Goal: Task Accomplishment & Management: Use online tool/utility

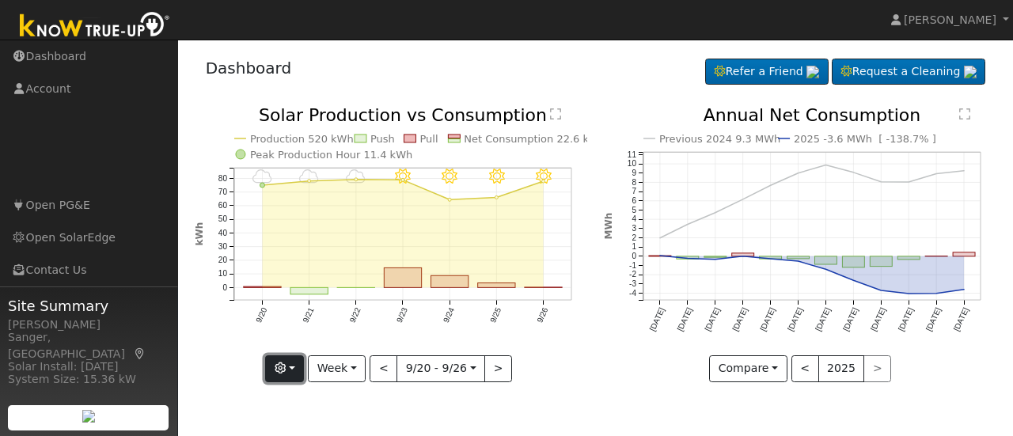
click at [286, 363] on icon "button" at bounding box center [280, 368] width 11 height 11
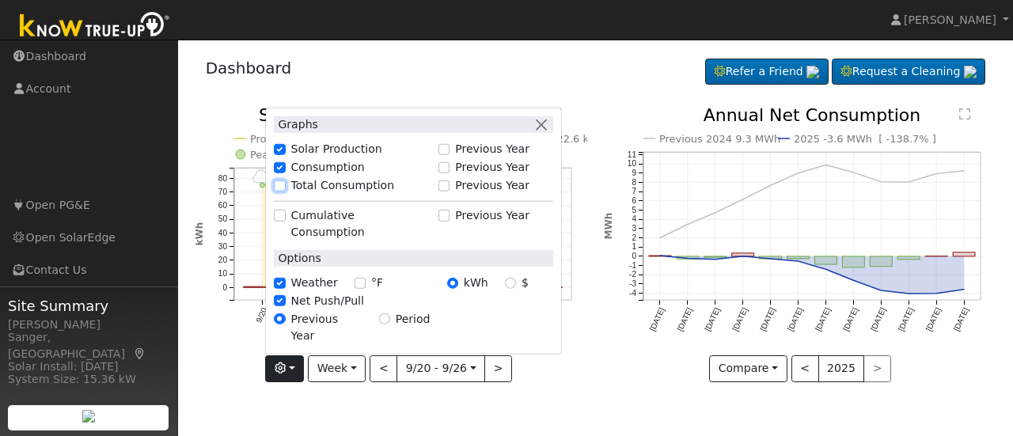
click at [283, 191] on input "Total Consumption" at bounding box center [279, 185] width 11 height 11
checkbox input "true"
click at [592, 362] on div "9/26 - Clear 9/25 - Clear 9/24 - Clear 9/23 - Clear 9/22 - MostlyCloudy 9/21 - …" at bounding box center [391, 256] width 410 height 299
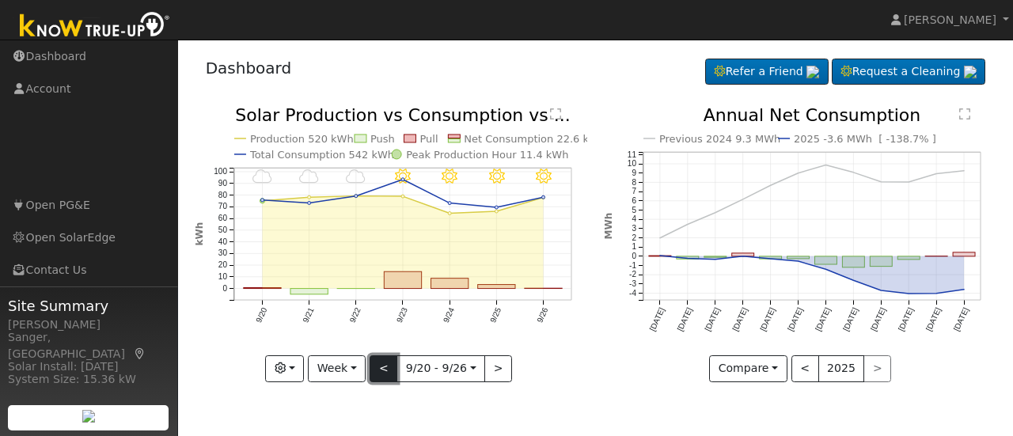
click at [378, 372] on button "<" at bounding box center [384, 368] width 28 height 27
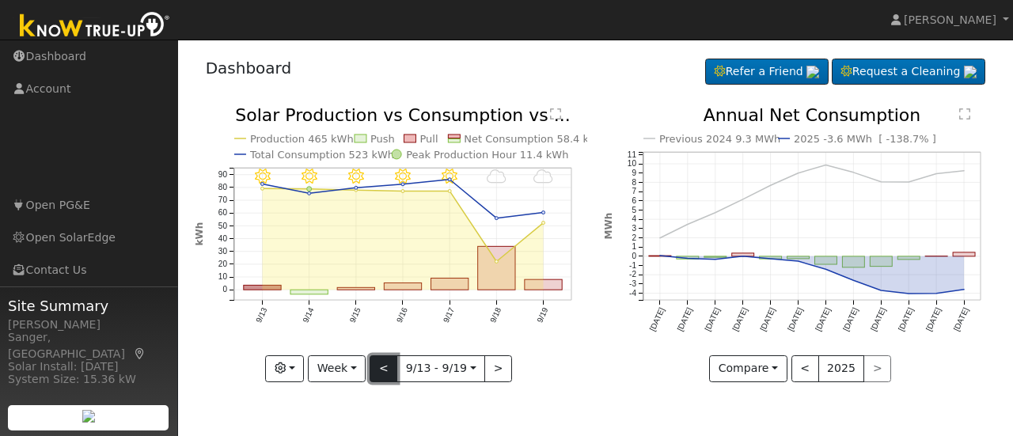
click at [389, 373] on button "<" at bounding box center [384, 368] width 28 height 27
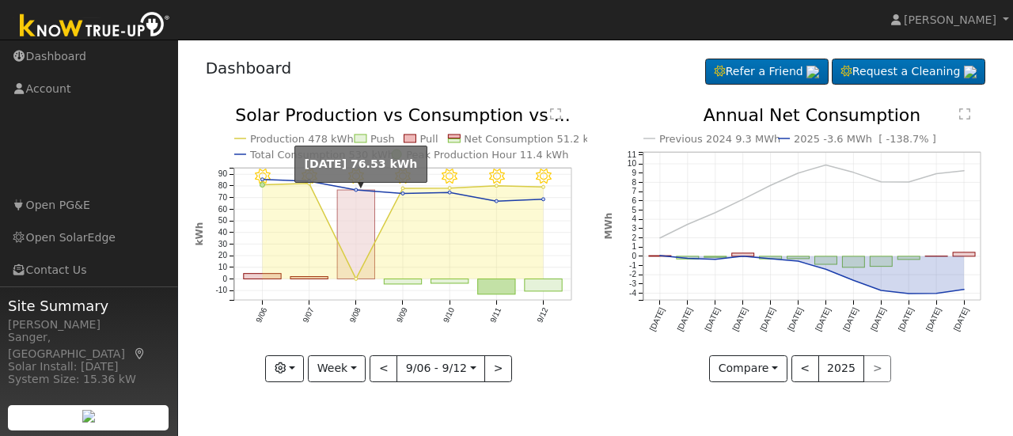
click at [355, 269] on rect "onclick=""" at bounding box center [355, 234] width 37 height 89
type input "[DATE]"
click at [0, 0] on div at bounding box center [0, 0] width 0 height 0
